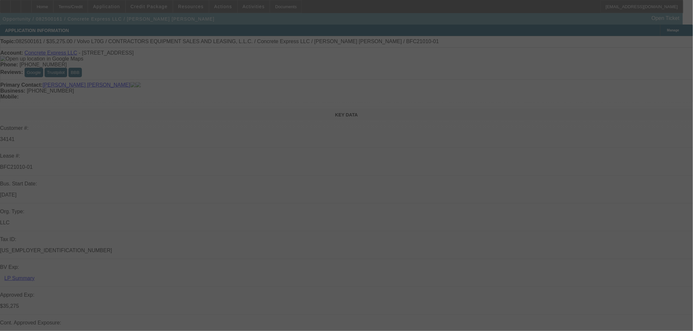
select select "0.15"
select select "2"
select select "0"
select select "6"
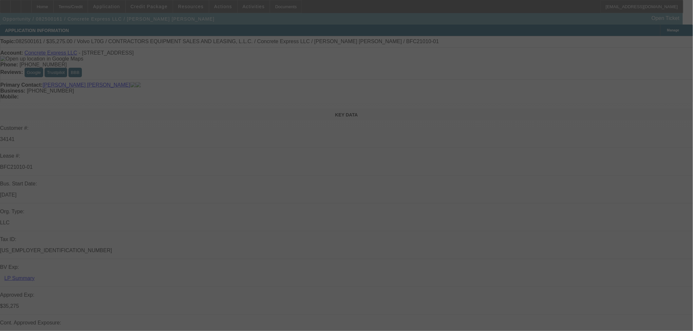
select select "0.15"
select select "2"
select select "0"
select select "6"
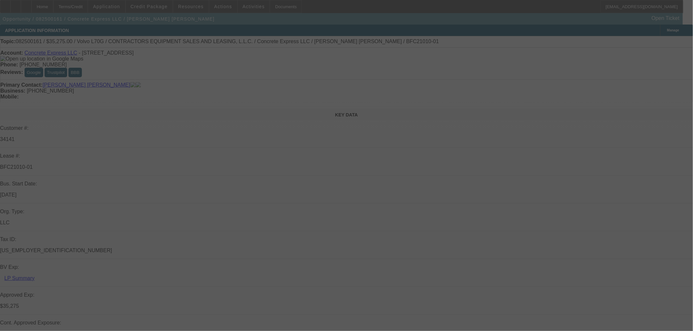
select select "0.2"
select select "2"
select select "0"
select select "6"
